Goal: Task Accomplishment & Management: Use online tool/utility

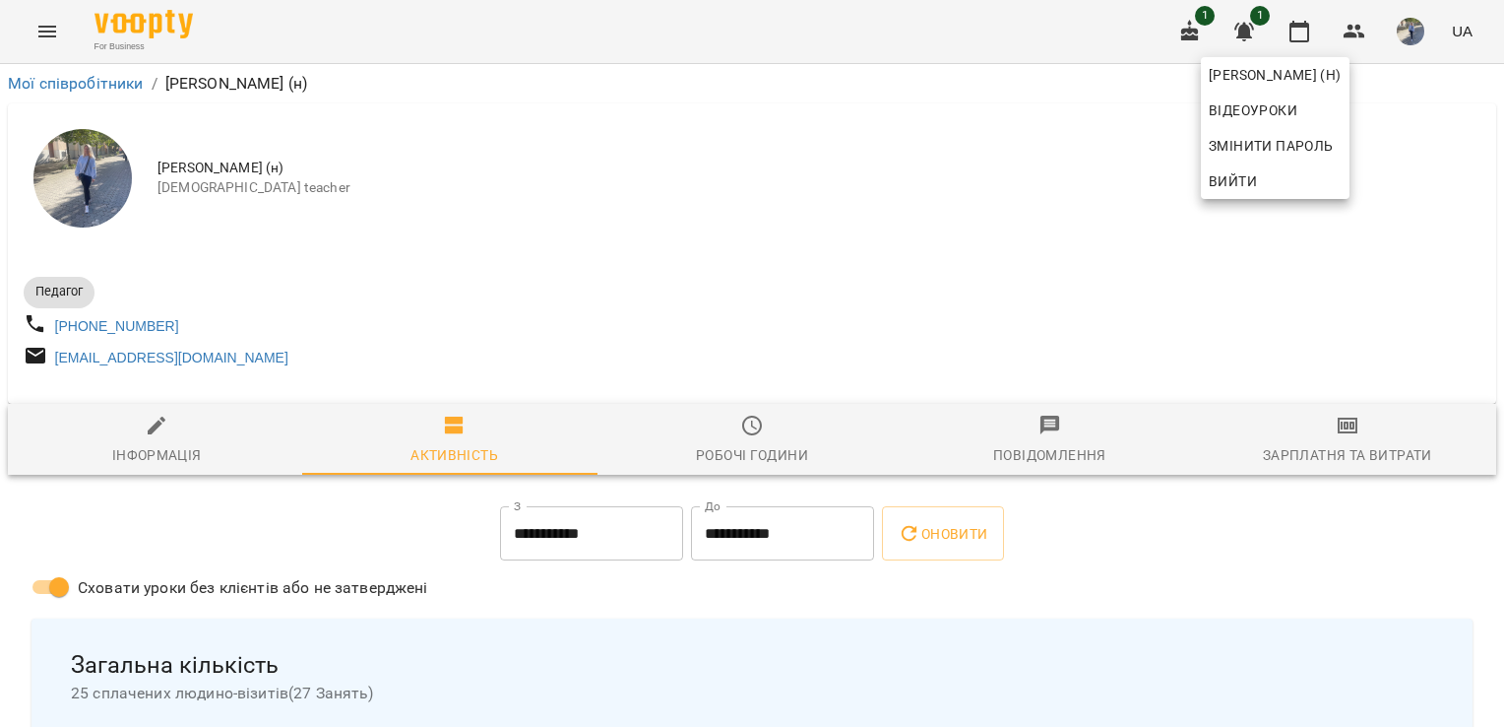
click at [47, 28] on div at bounding box center [752, 363] width 1504 height 727
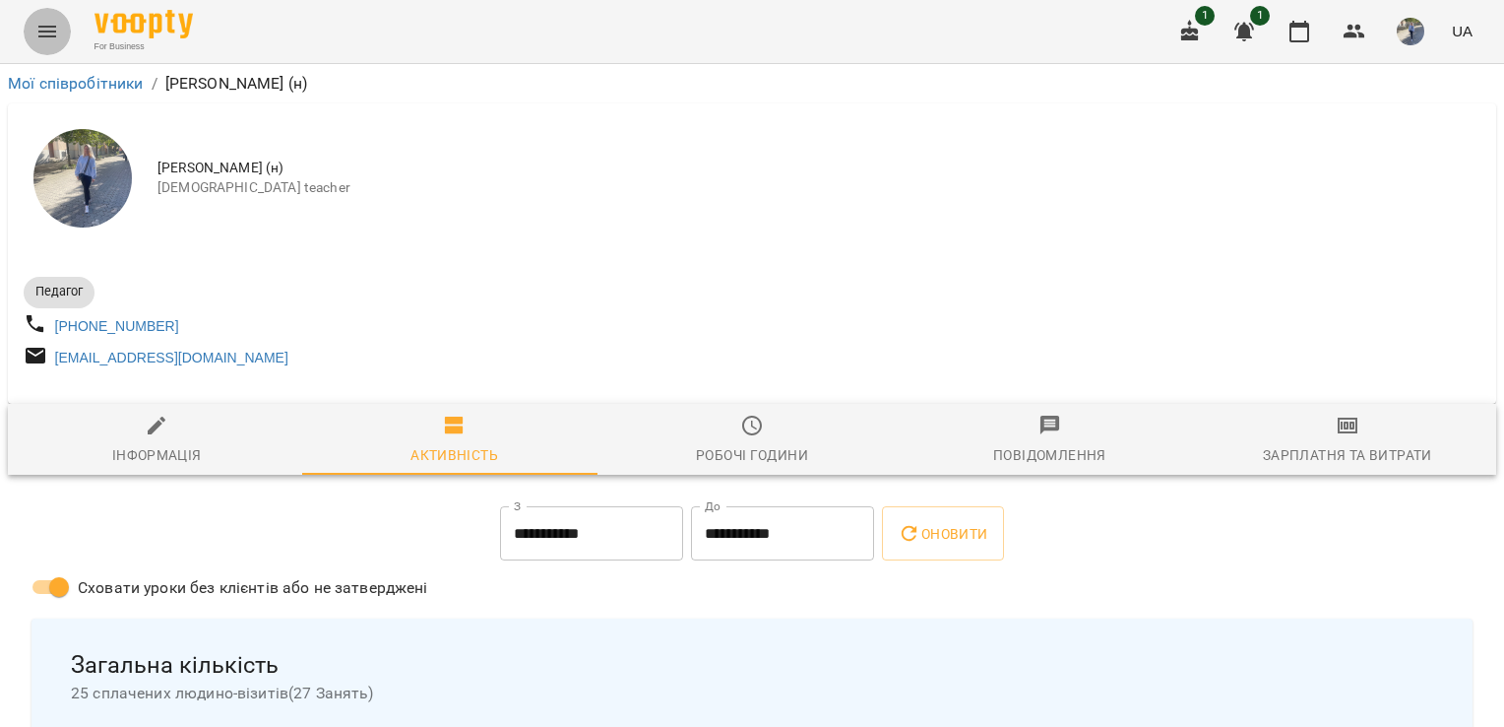
click at [55, 35] on icon "Menu" at bounding box center [47, 32] width 24 height 24
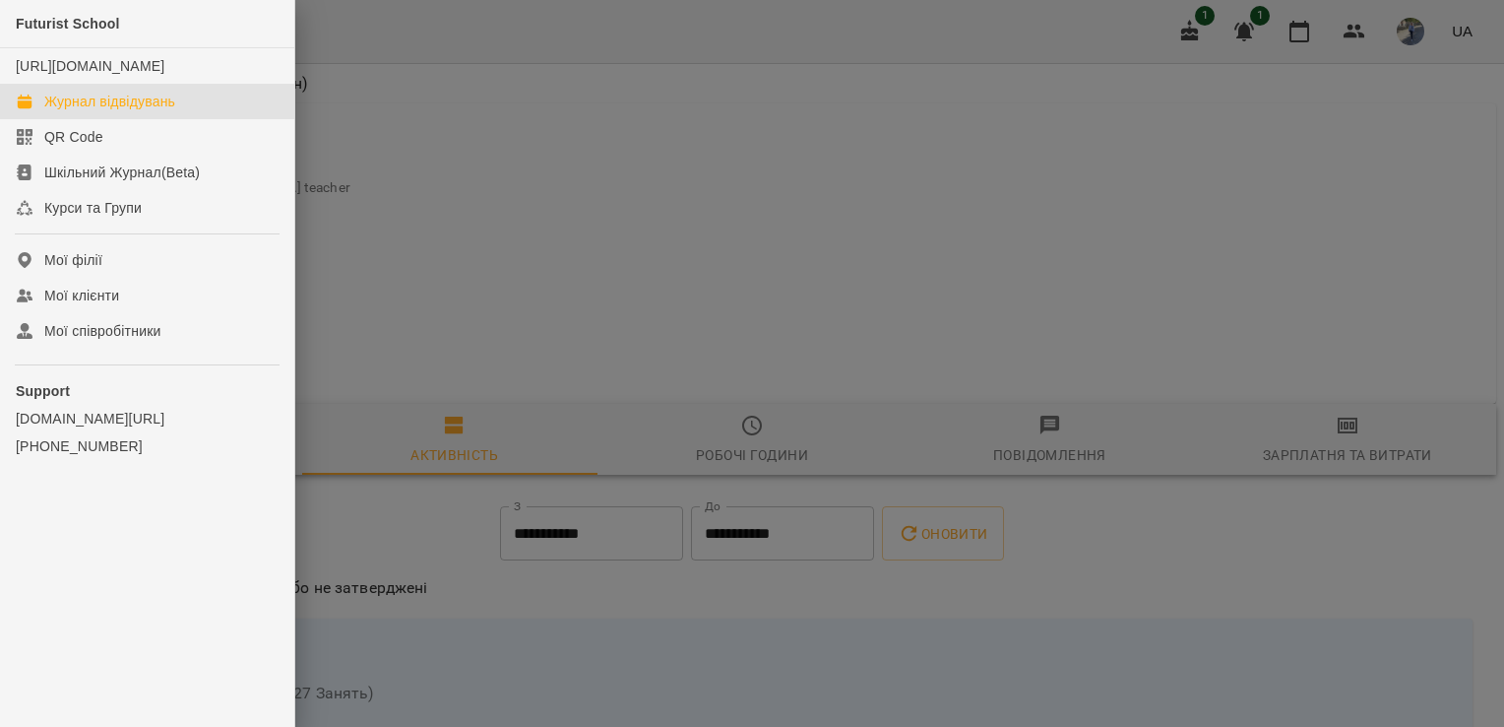
click at [126, 110] on link "Журнал відвідувань" at bounding box center [147, 101] width 294 height 35
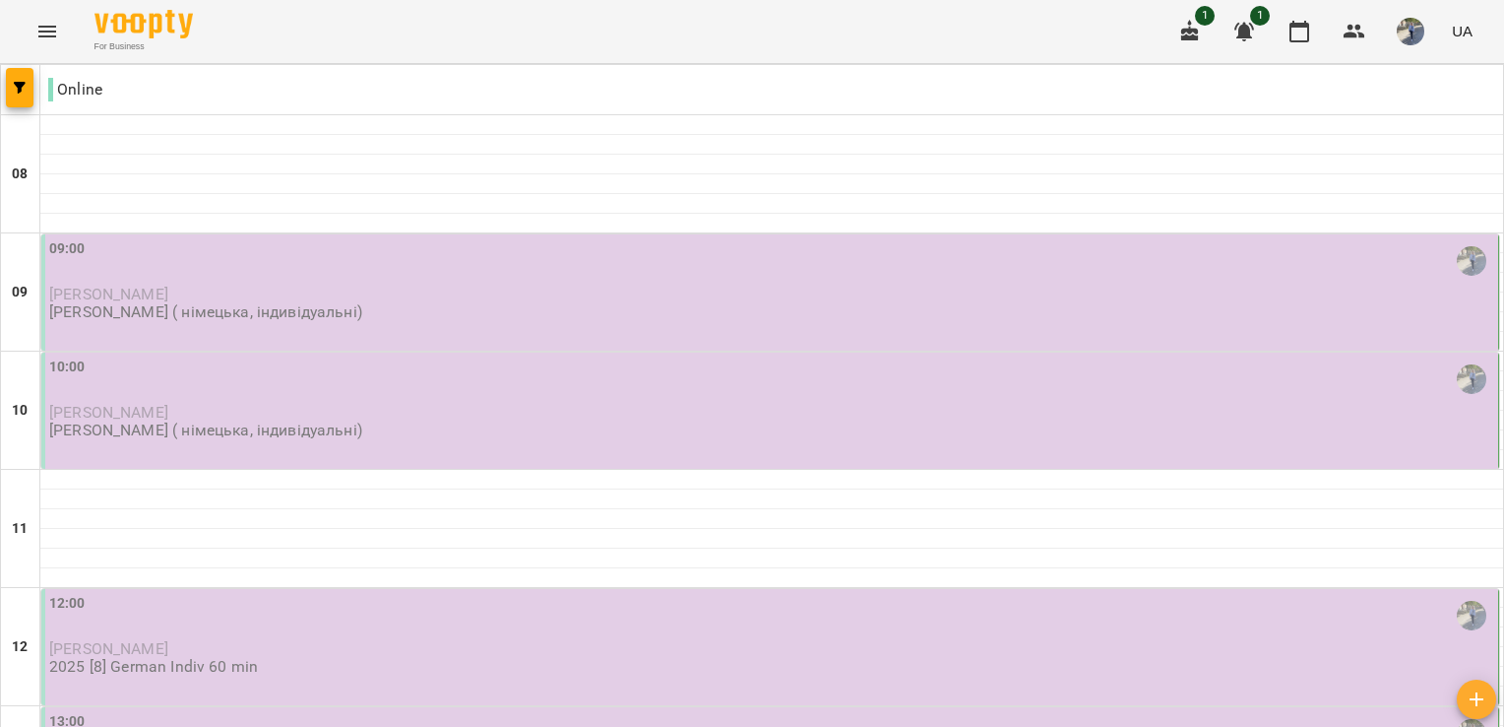
scroll to position [78, 0]
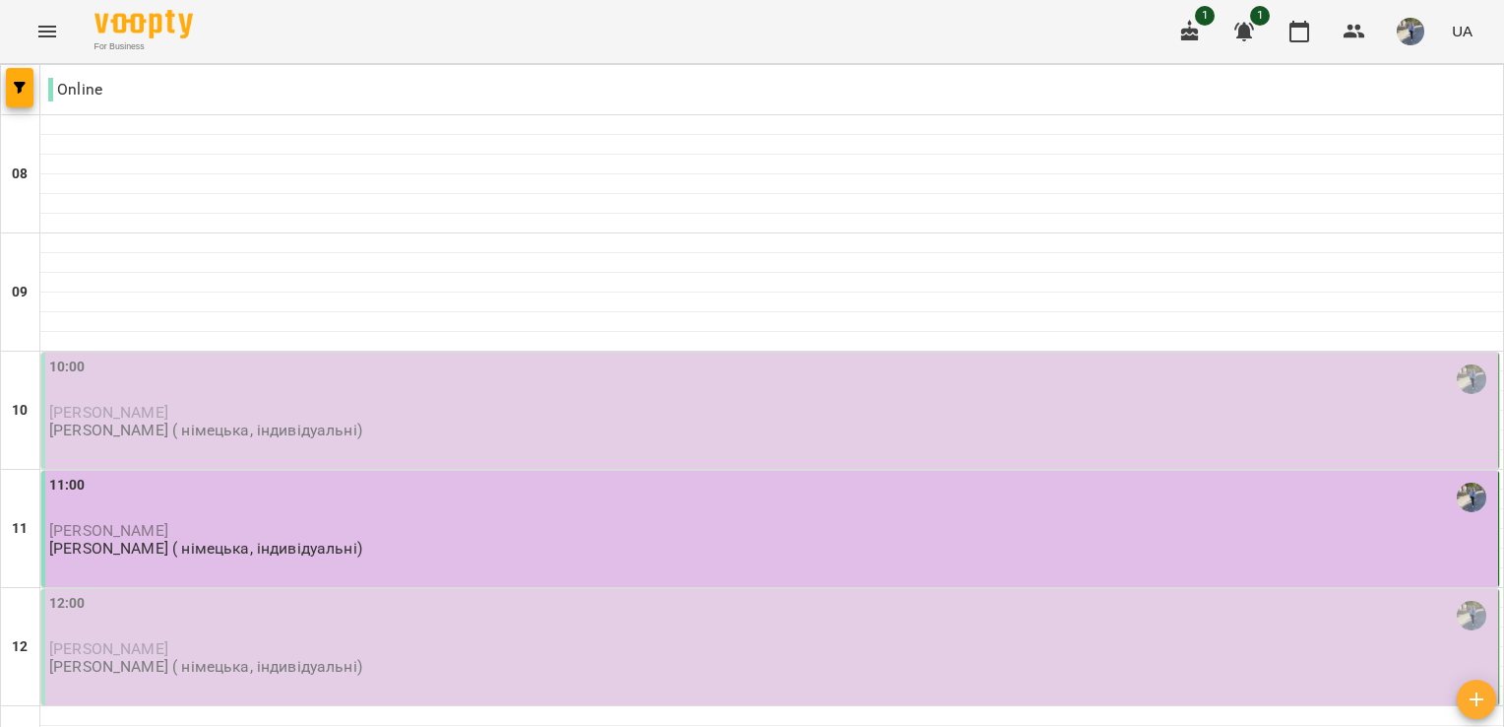
scroll to position [90, 0]
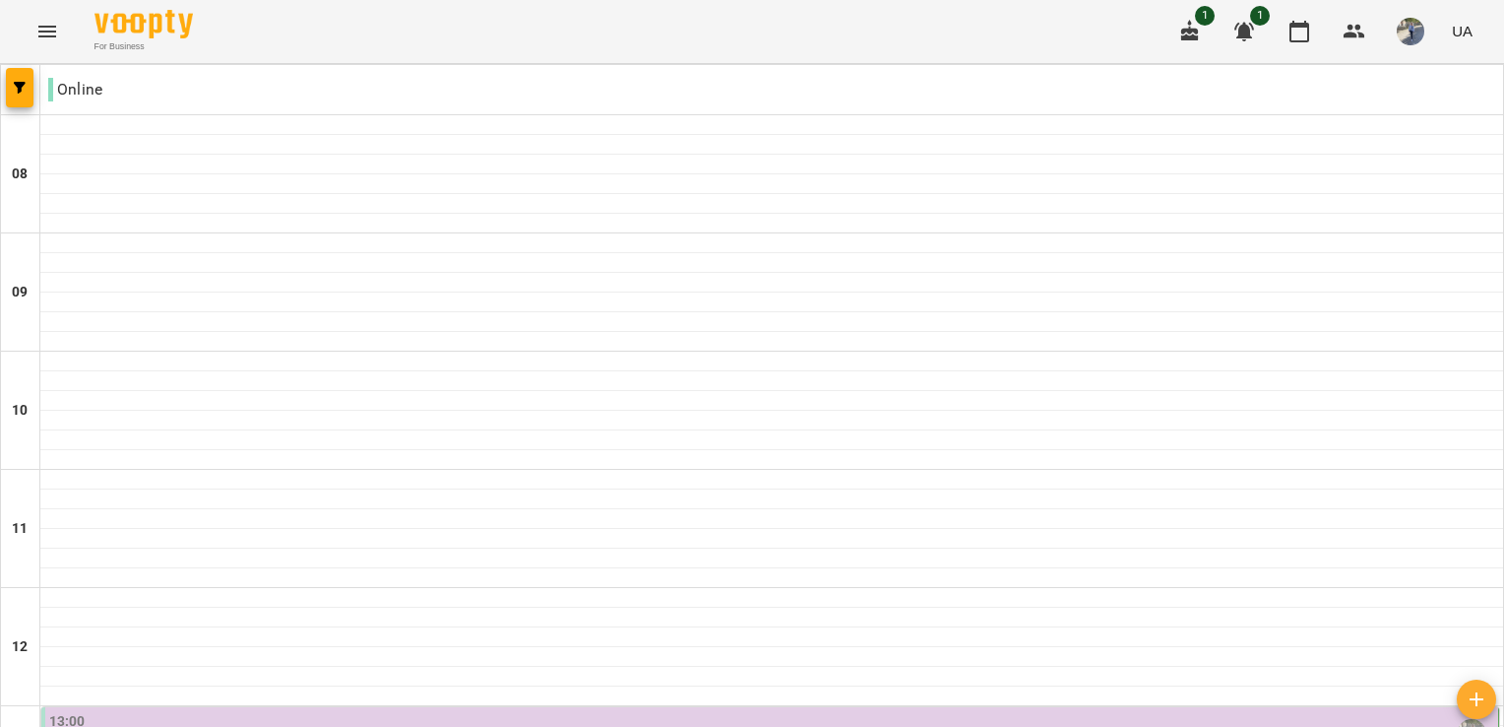
scroll to position [1020, 0]
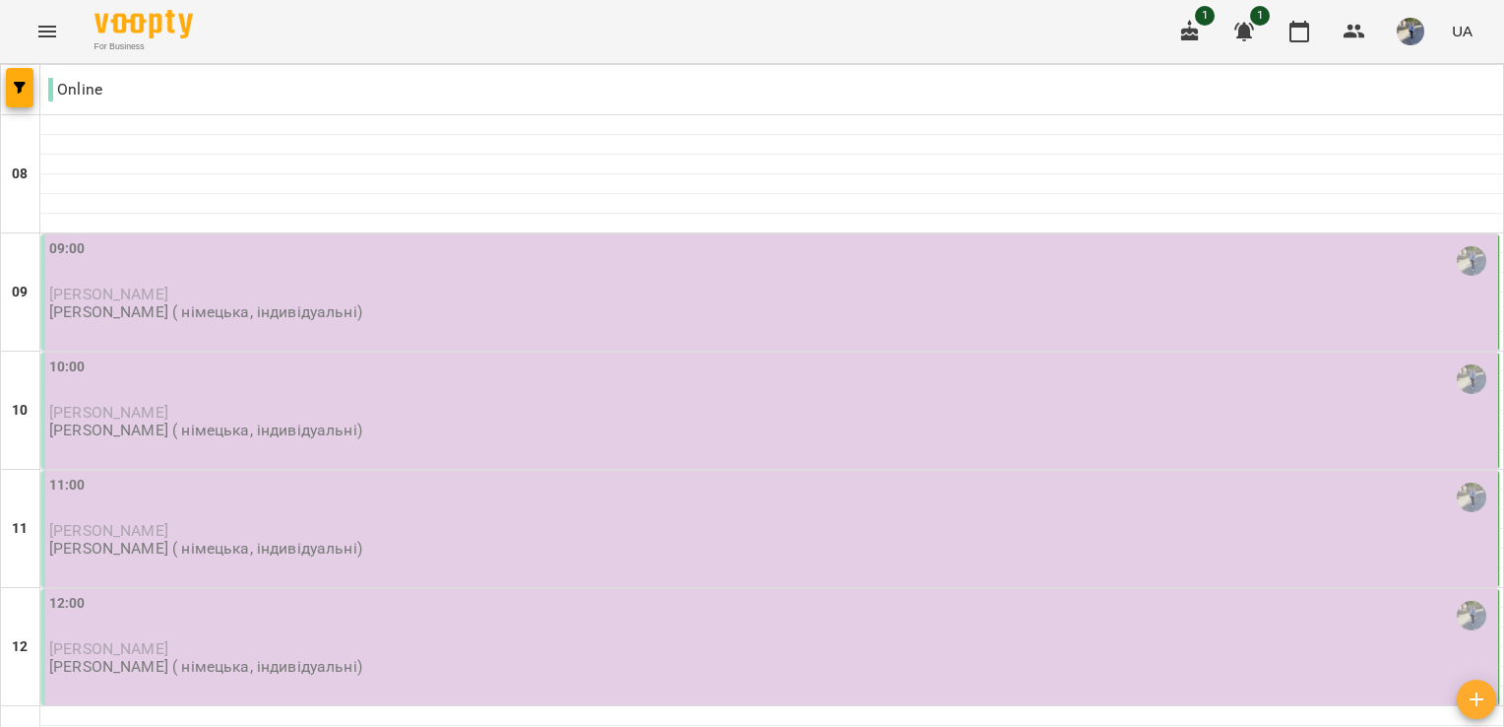
scroll to position [586, 0]
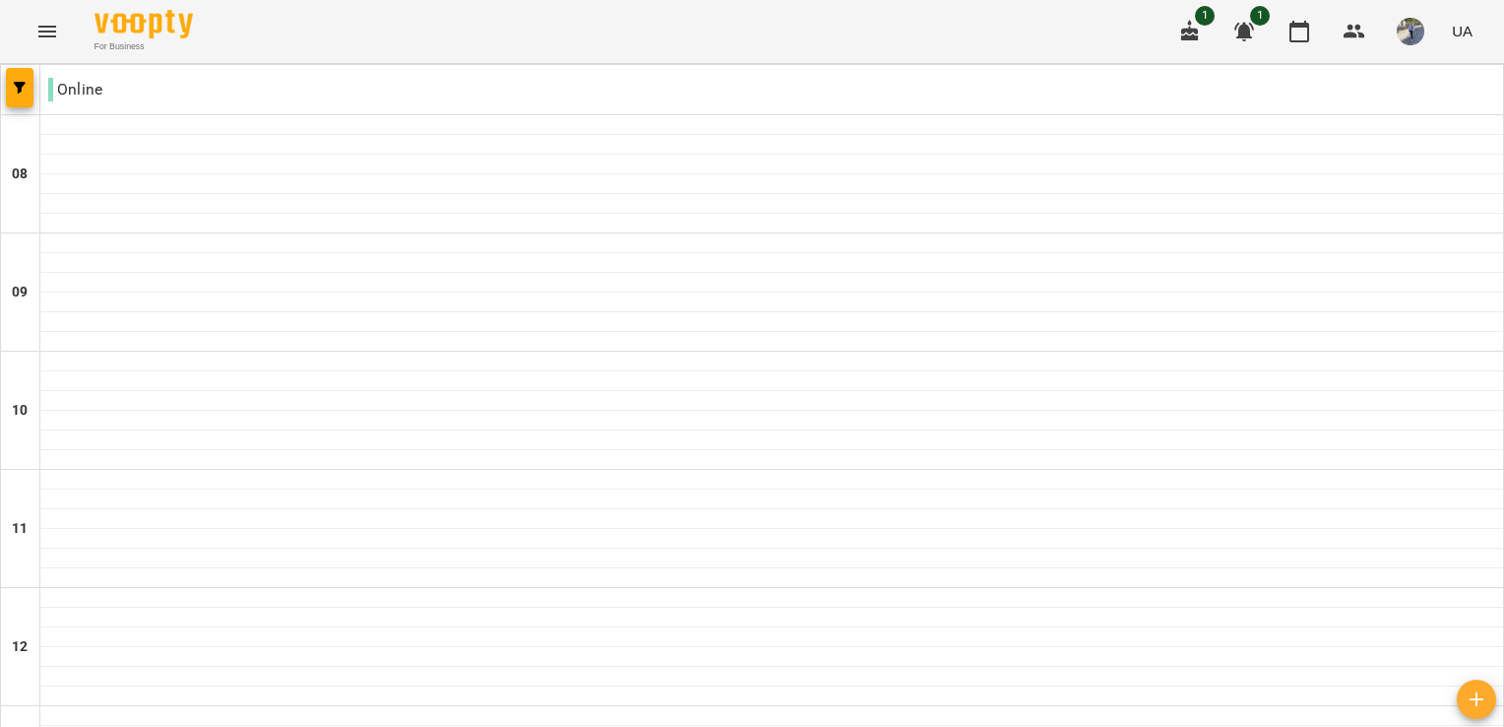
scroll to position [1274, 0]
